Goal: Check status: Check status

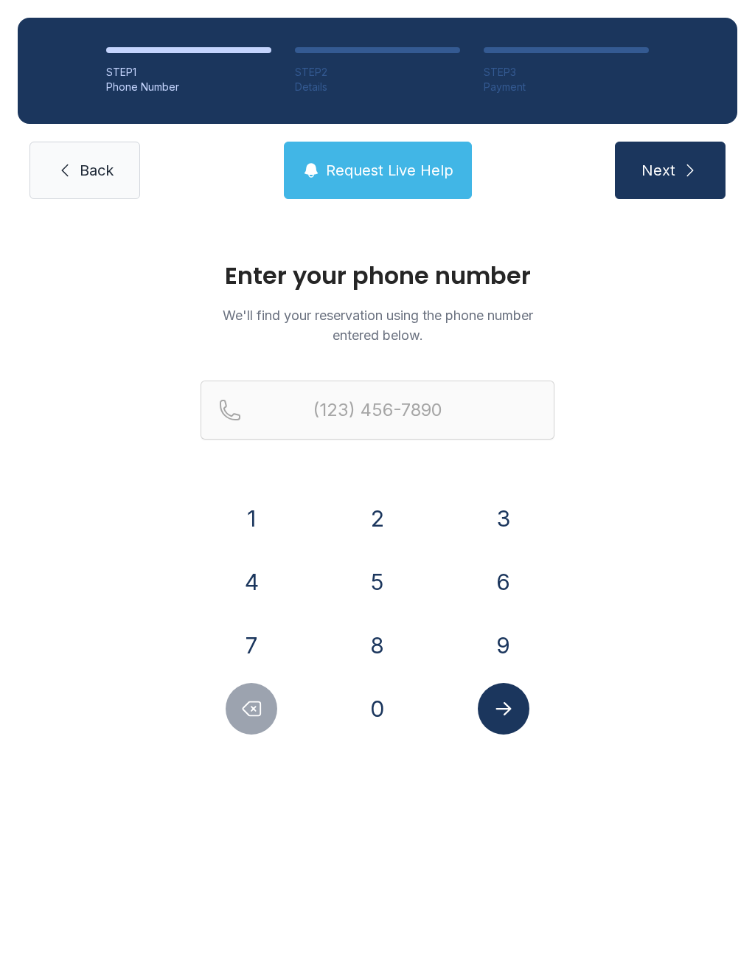
click at [386, 520] on button "2" at bounding box center [378, 518] width 52 height 52
click at [380, 579] on button "5" at bounding box center [378, 582] width 52 height 52
click at [497, 577] on button "6" at bounding box center [504, 582] width 52 height 52
click at [256, 632] on button "7" at bounding box center [252, 645] width 52 height 52
click at [506, 596] on button "6" at bounding box center [504, 582] width 52 height 52
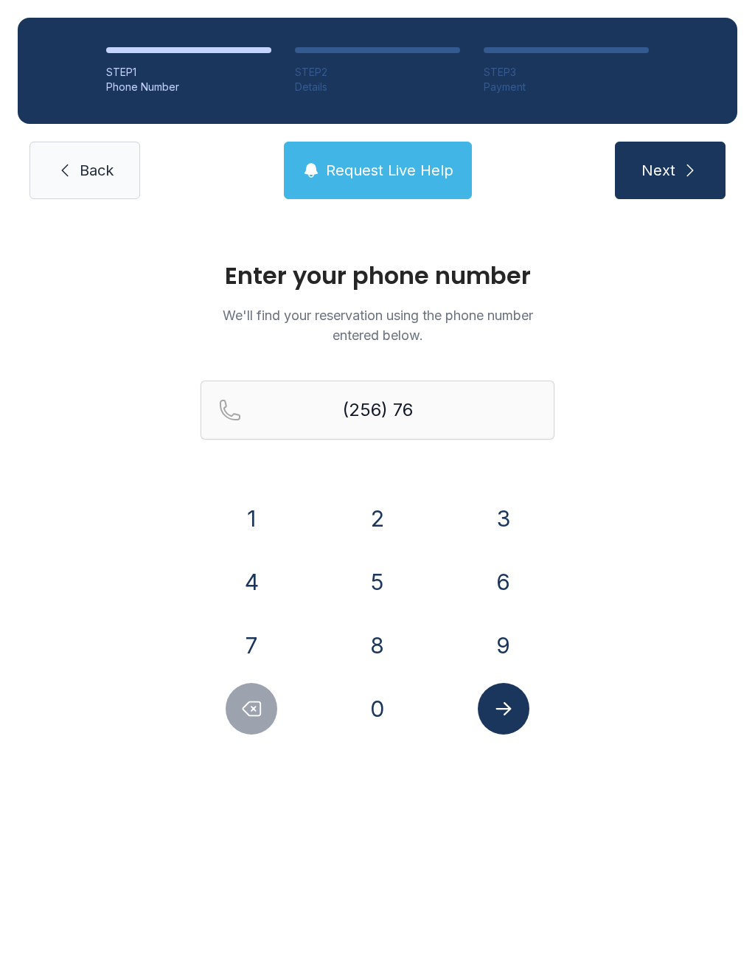
click at [375, 506] on button "2" at bounding box center [378, 518] width 52 height 52
click at [517, 656] on button "9" at bounding box center [504, 645] width 52 height 52
click at [516, 655] on button "9" at bounding box center [504, 645] width 52 height 52
click at [267, 521] on button "1" at bounding box center [252, 518] width 52 height 52
click at [508, 583] on button "6" at bounding box center [504, 582] width 52 height 52
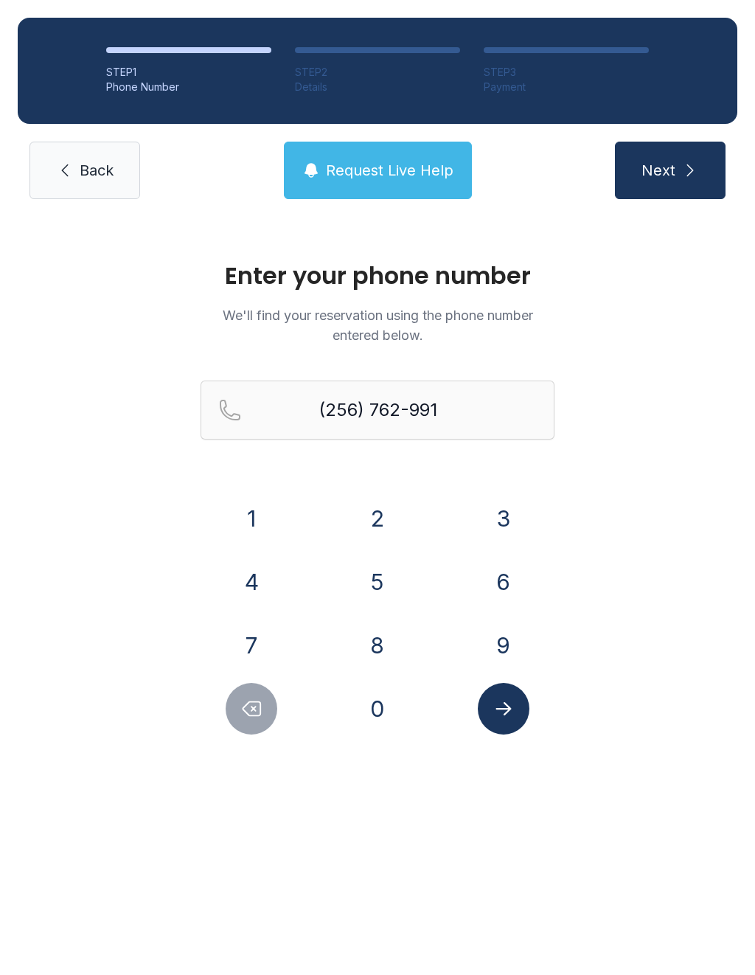
type input "[PHONE_NUMBER]"
click at [495, 751] on div "Enter your phone number We'll find your reservation using the phone number ente…" at bounding box center [377, 505] width 755 height 577
click at [514, 724] on button "Submit lookup form" at bounding box center [504, 709] width 52 height 52
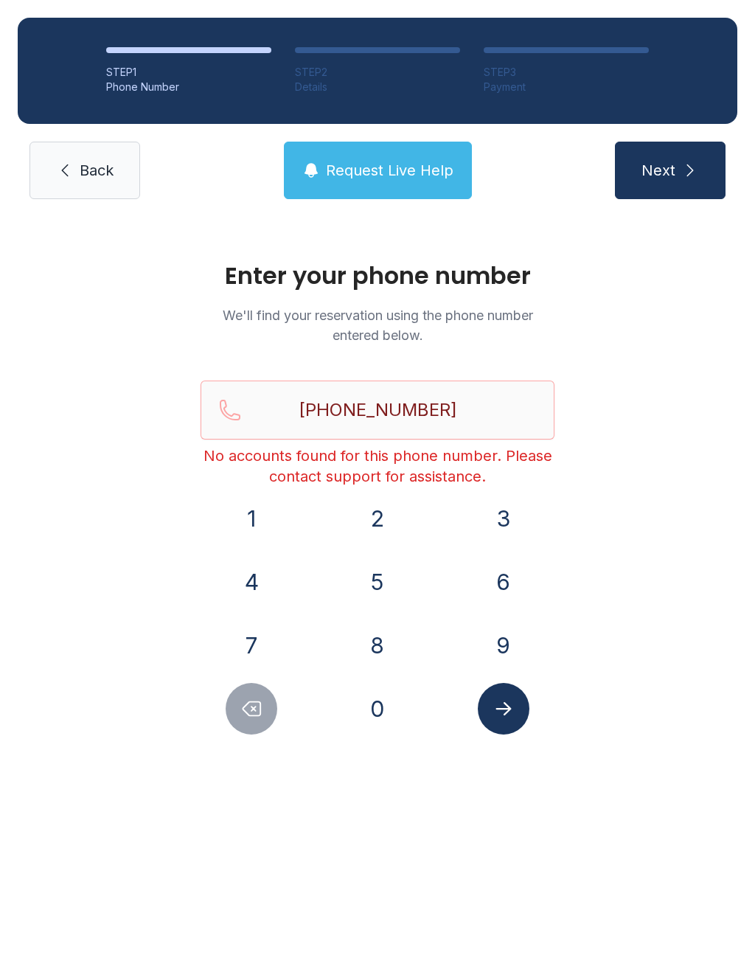
click at [81, 170] on span "Back" at bounding box center [97, 170] width 34 height 21
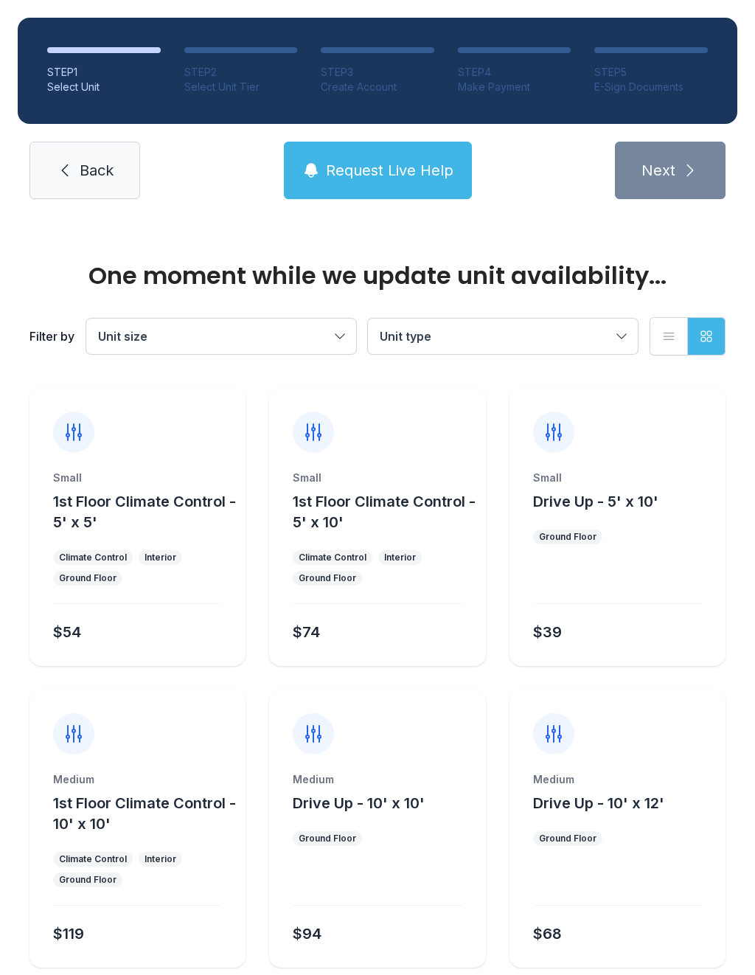
click at [77, 177] on link "Back" at bounding box center [84, 171] width 111 height 58
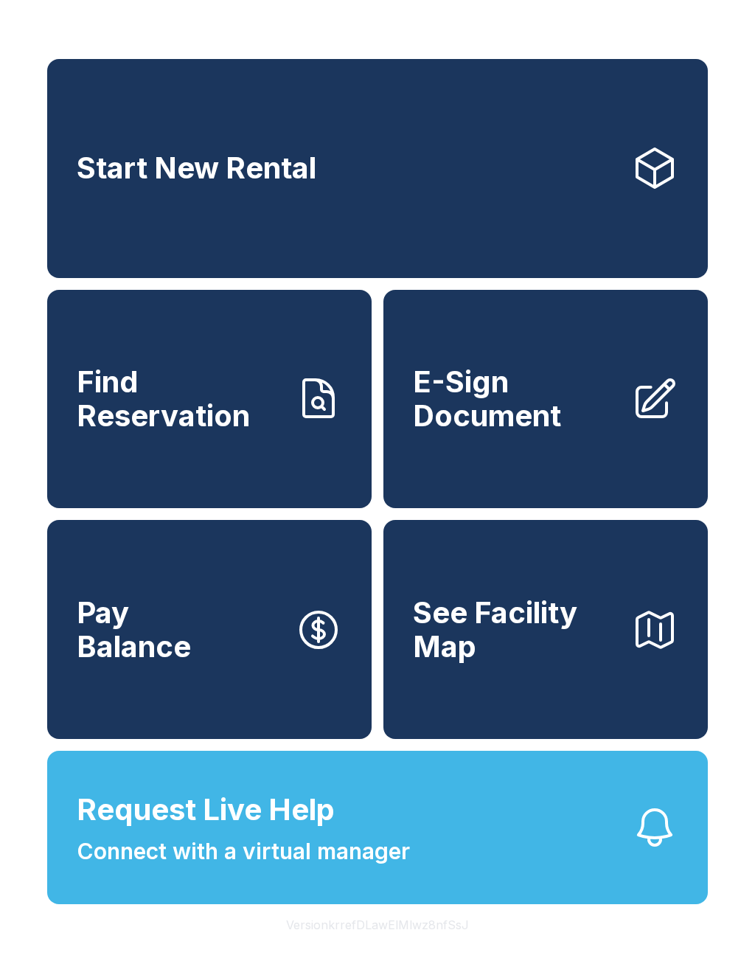
click at [304, 832] on span "Request Live Help" at bounding box center [206, 809] width 258 height 44
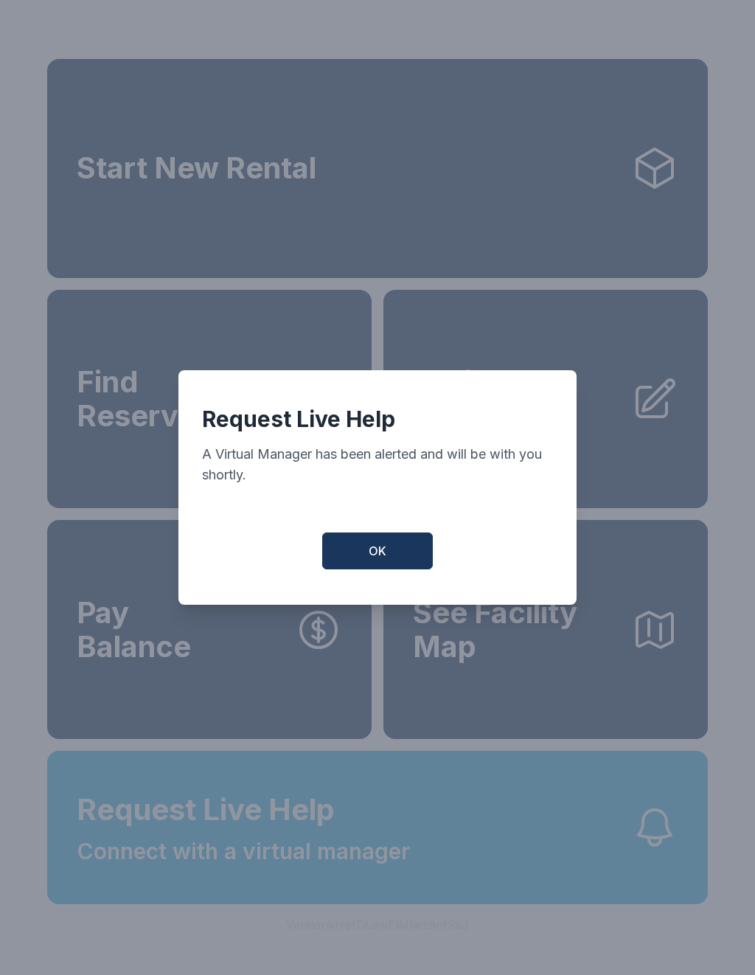
click at [365, 554] on button "OK" at bounding box center [377, 550] width 111 height 37
